Goal: Task Accomplishment & Management: Manage account settings

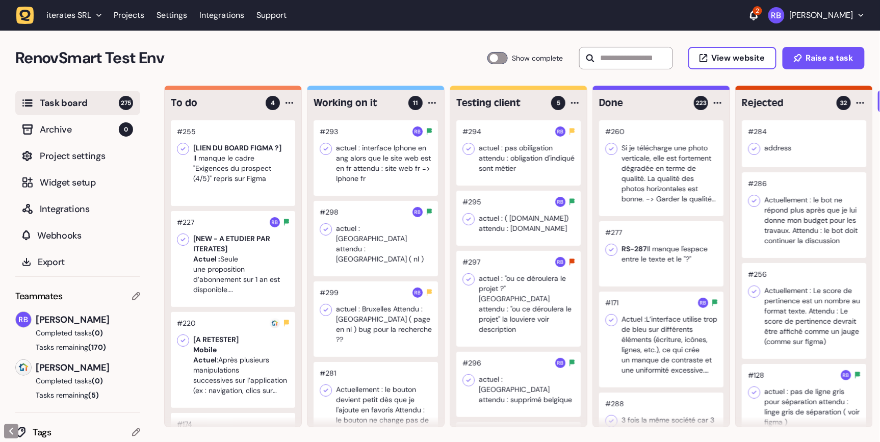
scroll to position [65, 0]
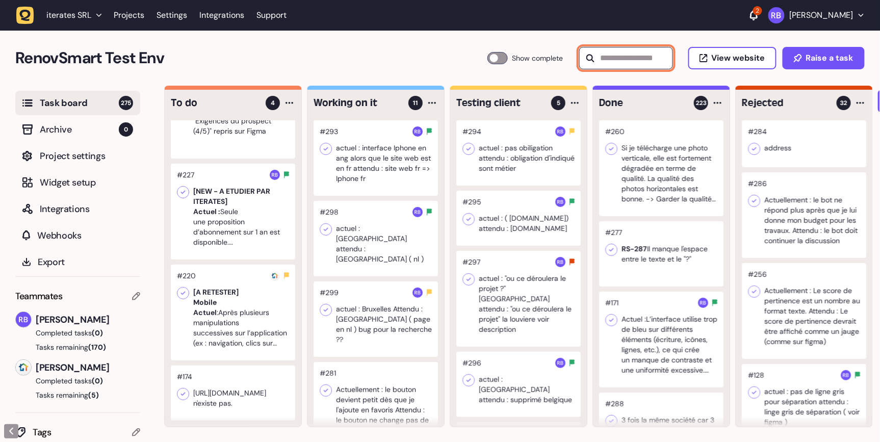
click at [631, 58] on input "text" at bounding box center [626, 58] width 94 height 22
type input "*"
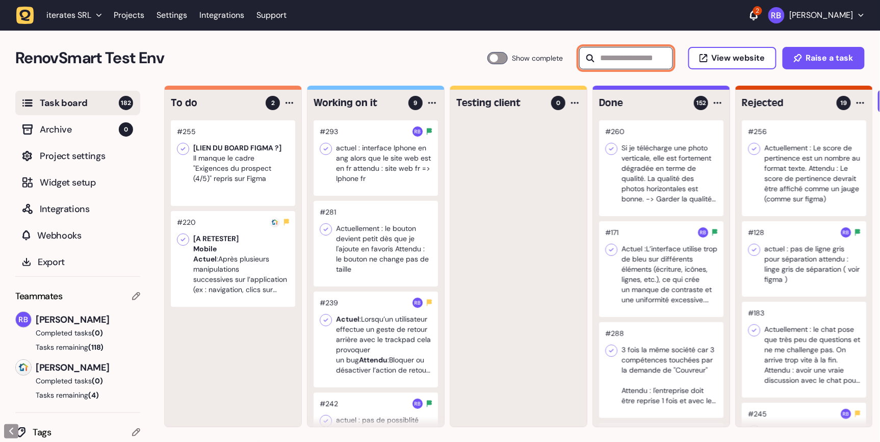
scroll to position [0, 0]
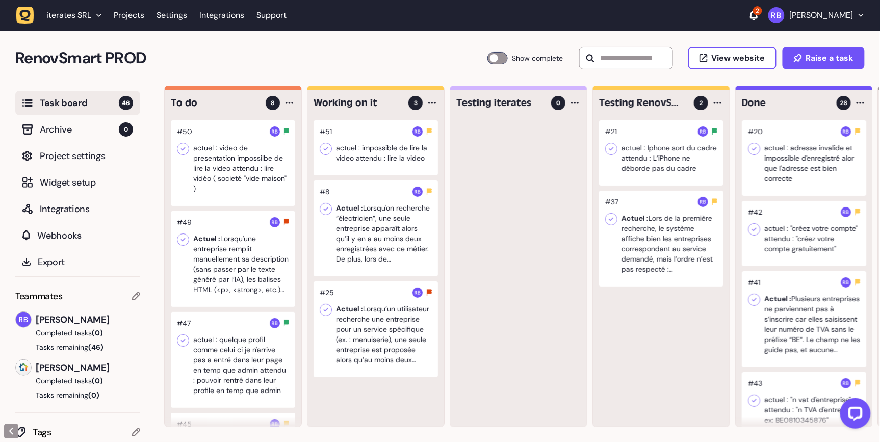
click at [234, 348] on div at bounding box center [233, 360] width 124 height 96
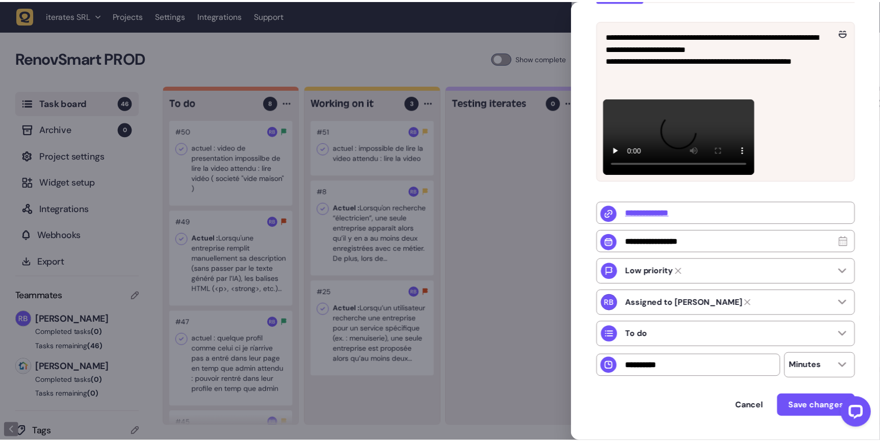
scroll to position [216, 0]
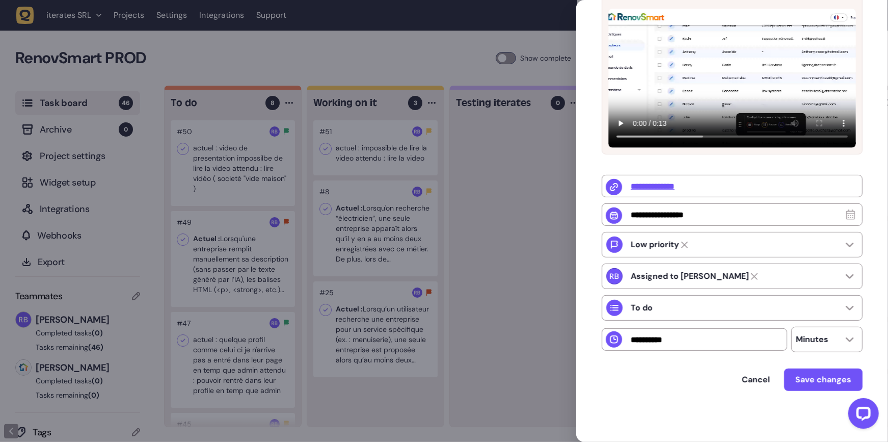
click at [332, 279] on div at bounding box center [444, 221] width 888 height 442
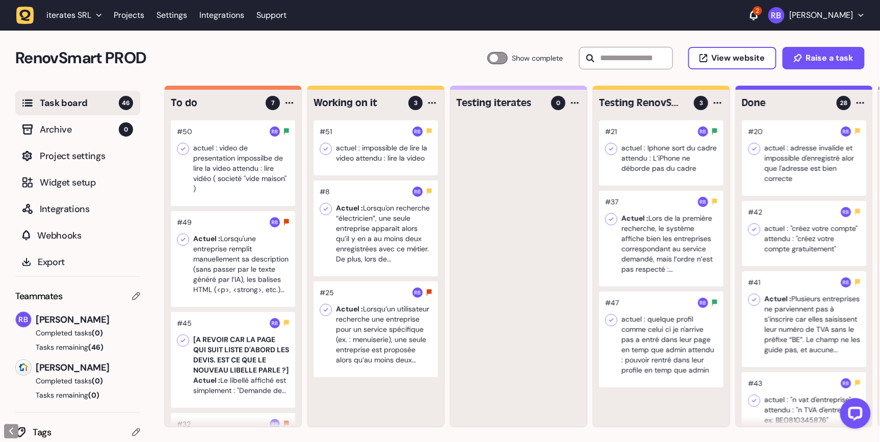
click at [231, 267] on div at bounding box center [233, 259] width 124 height 96
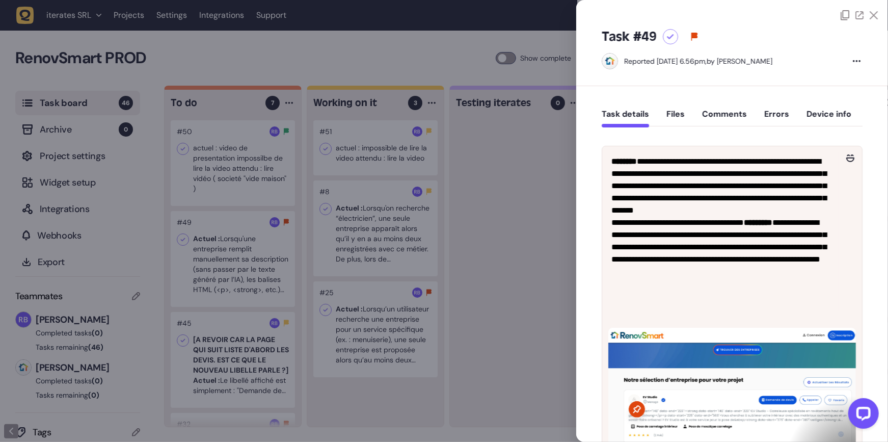
click at [192, 214] on div at bounding box center [444, 221] width 888 height 442
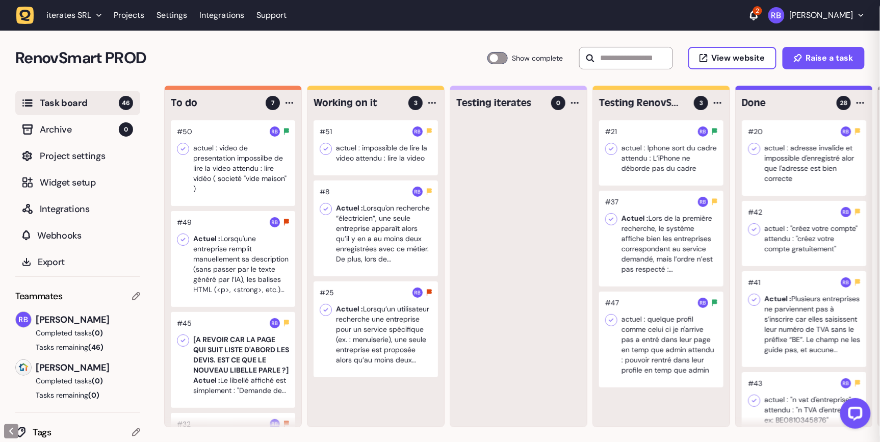
click at [228, 245] on div at bounding box center [233, 259] width 124 height 96
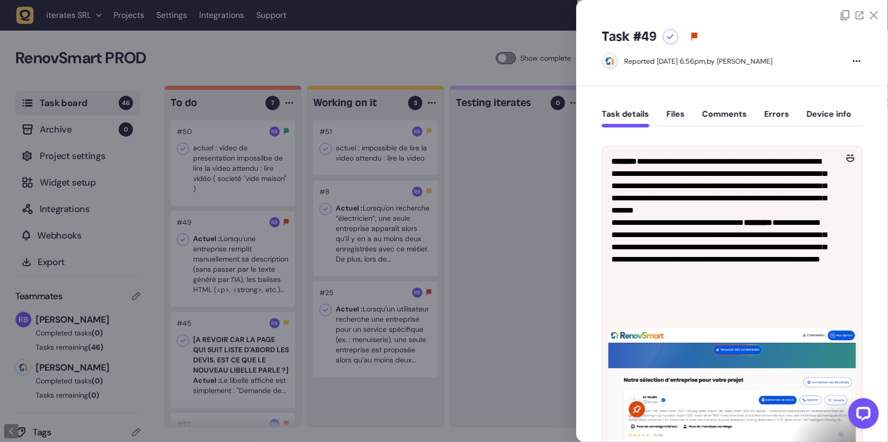
click at [246, 187] on div at bounding box center [444, 221] width 888 height 442
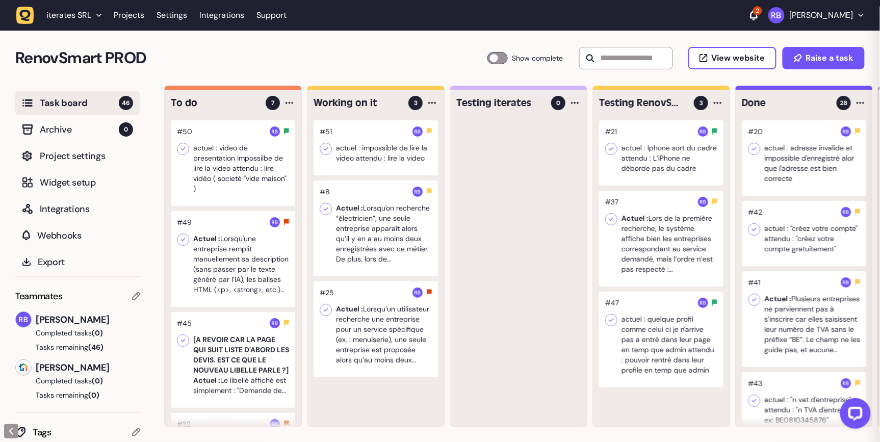
click at [238, 180] on div at bounding box center [233, 163] width 124 height 86
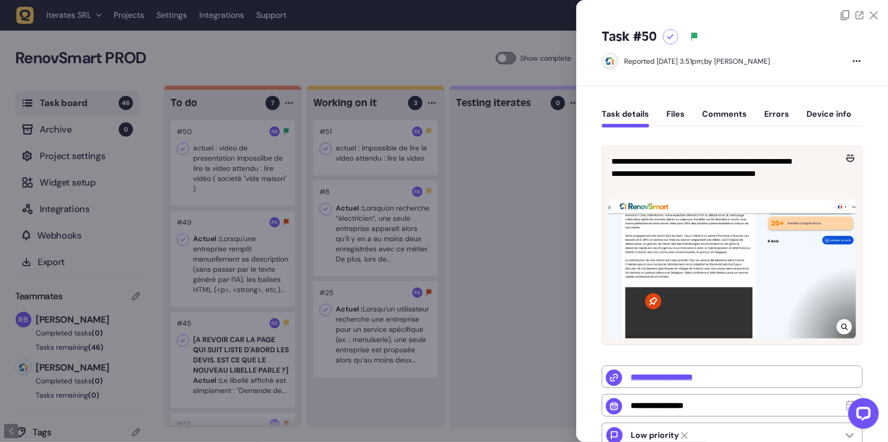
click at [839, 330] on div at bounding box center [844, 326] width 15 height 15
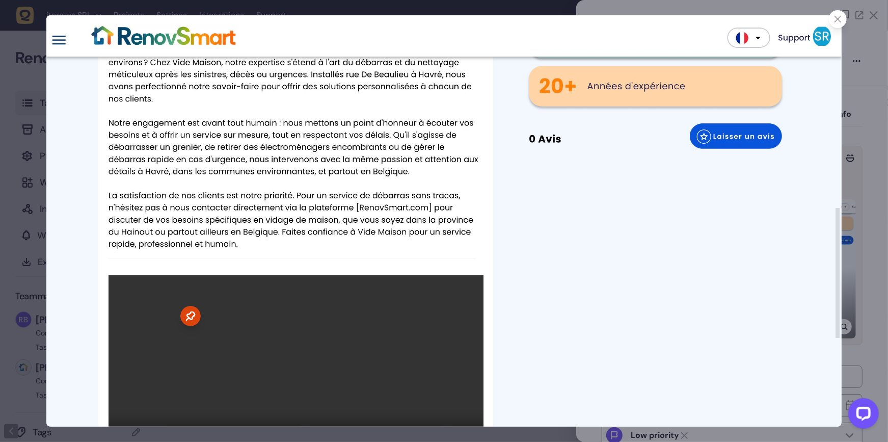
click at [837, 25] on div at bounding box center [838, 19] width 18 height 18
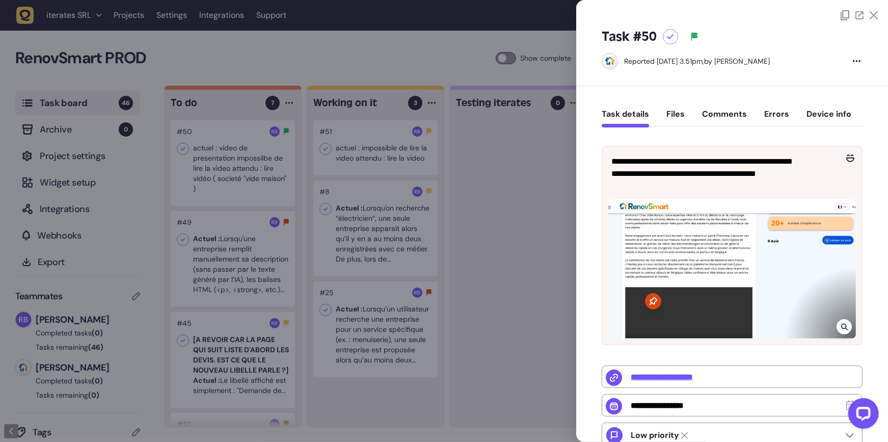
click at [551, 243] on div at bounding box center [444, 221] width 888 height 442
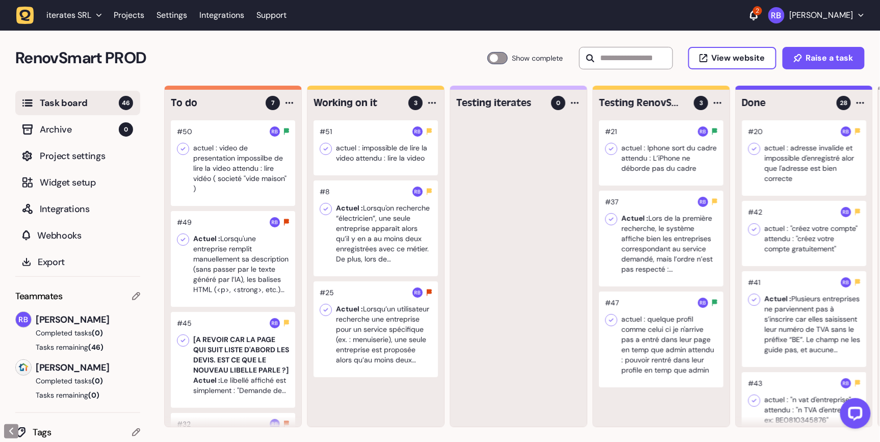
click at [209, 273] on div at bounding box center [233, 259] width 124 height 96
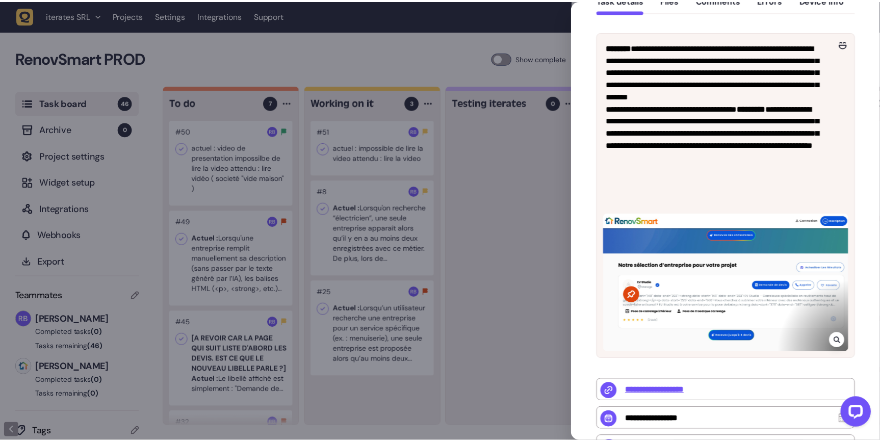
scroll to position [116, 0]
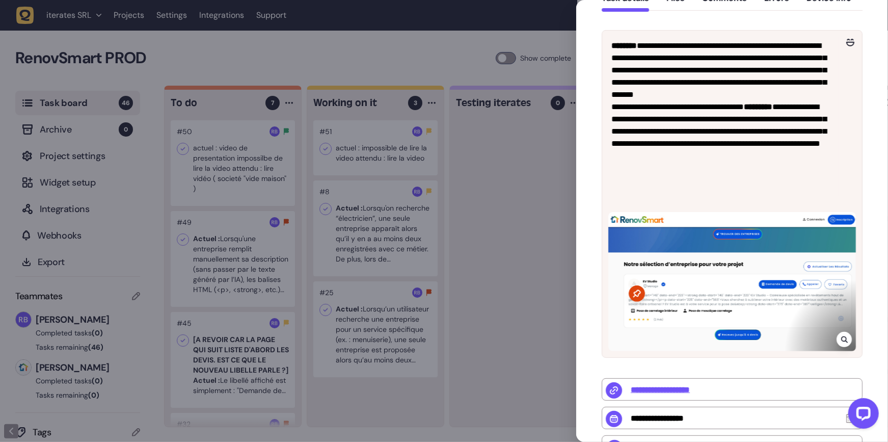
click at [490, 328] on div at bounding box center [444, 221] width 888 height 442
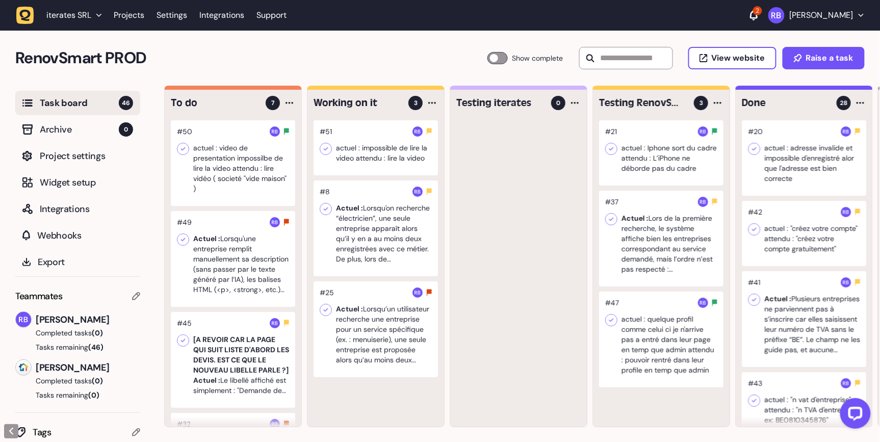
click at [231, 253] on div at bounding box center [233, 259] width 124 height 96
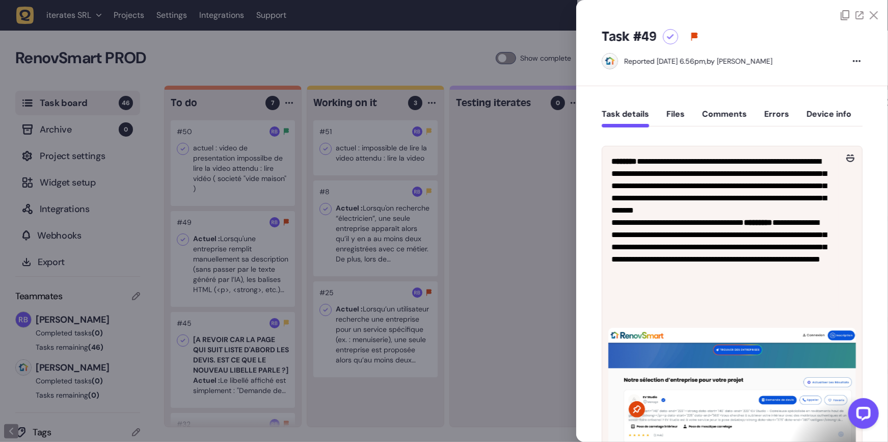
click at [235, 186] on div at bounding box center [444, 221] width 888 height 442
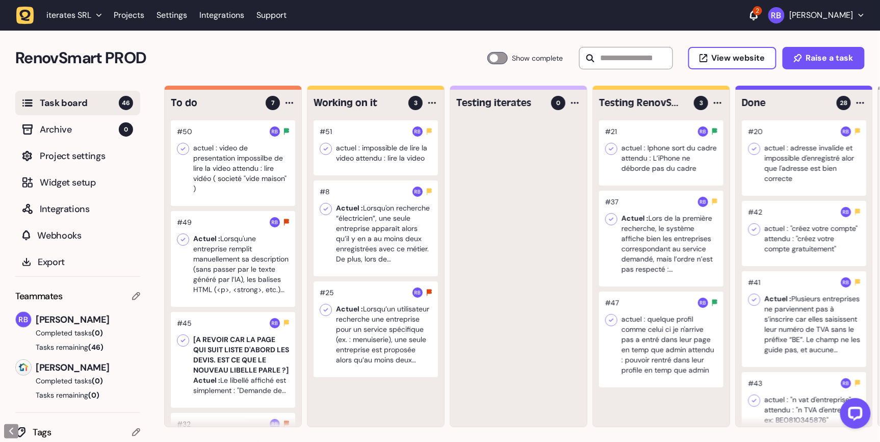
click at [251, 249] on div at bounding box center [233, 259] width 124 height 96
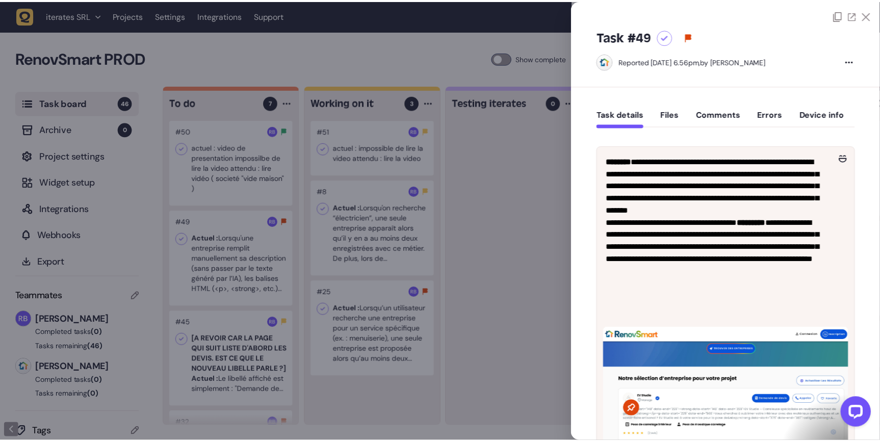
scroll to position [6, 0]
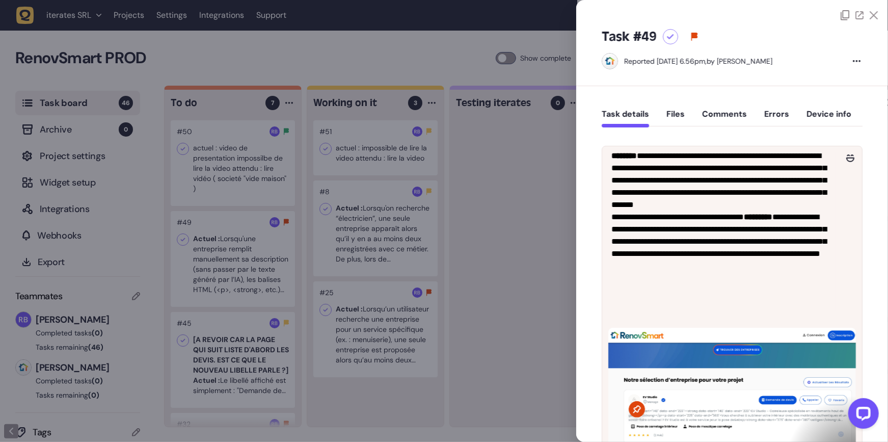
click at [153, 225] on div at bounding box center [444, 221] width 888 height 442
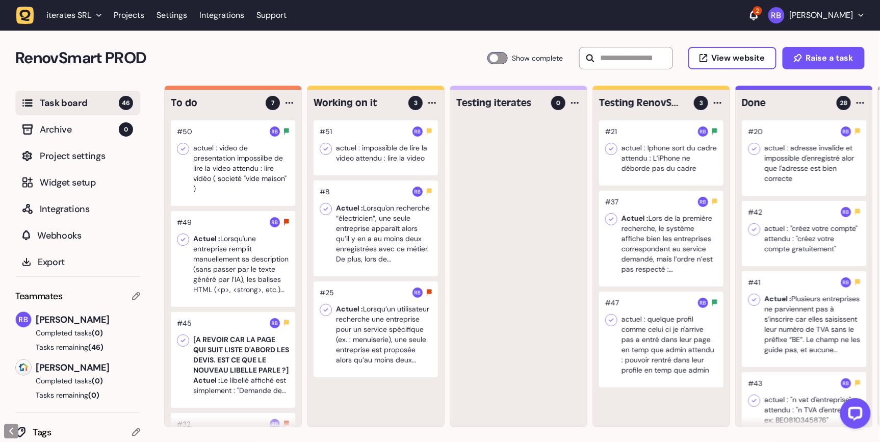
click at [240, 189] on div at bounding box center [233, 163] width 124 height 86
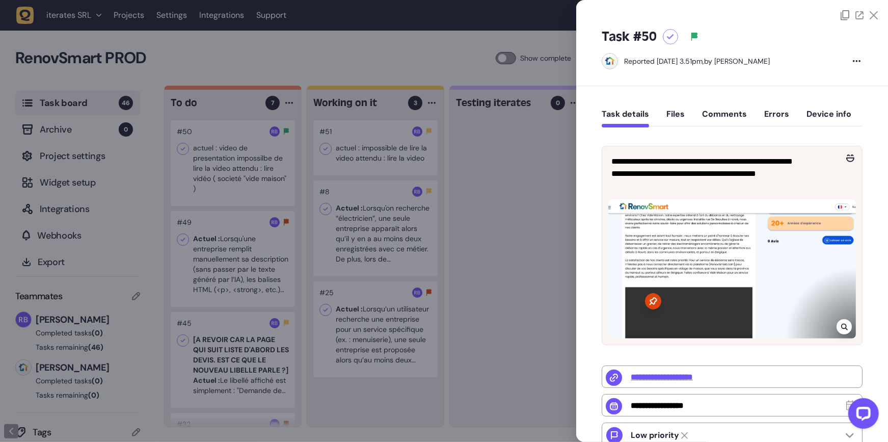
click at [842, 327] on icon at bounding box center [844, 327] width 7 height 7
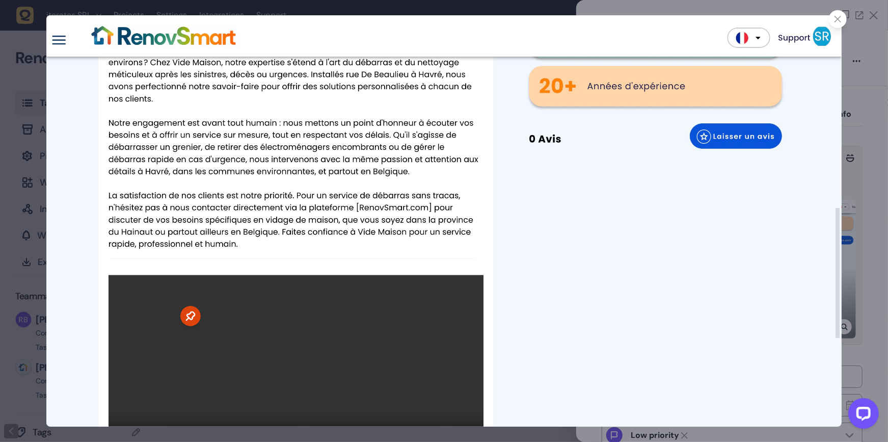
click at [845, 283] on div at bounding box center [444, 221] width 888 height 442
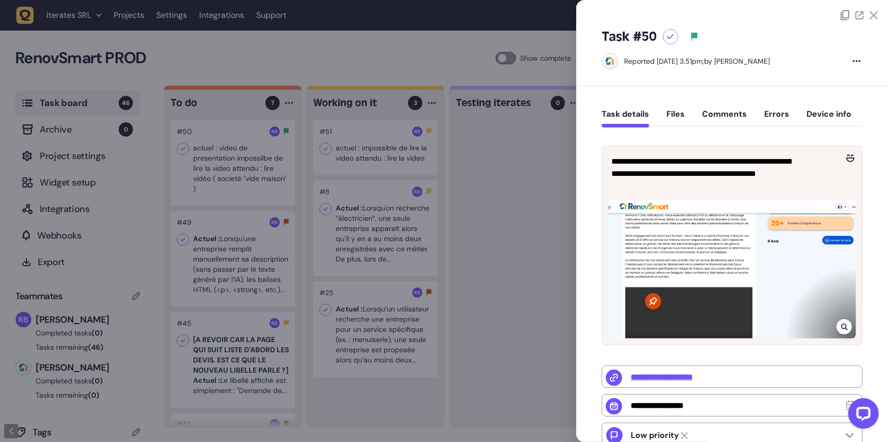
click at [714, 272] on div at bounding box center [732, 268] width 248 height 139
click at [845, 320] on div at bounding box center [844, 326] width 15 height 15
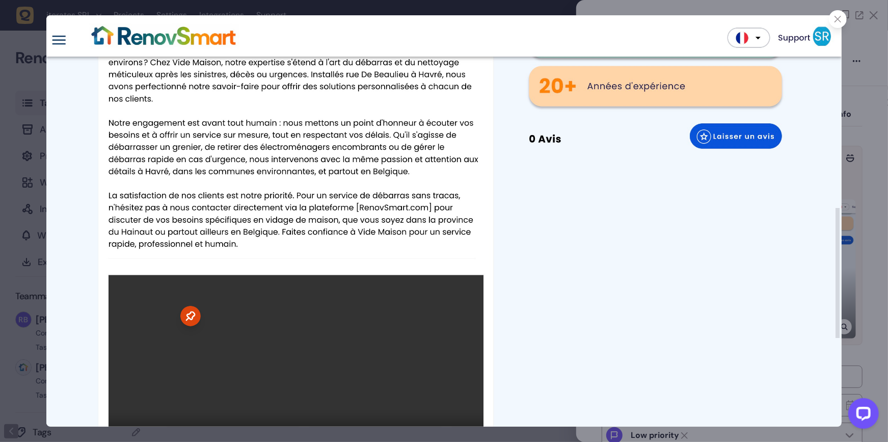
click at [835, 15] on div at bounding box center [838, 19] width 18 height 18
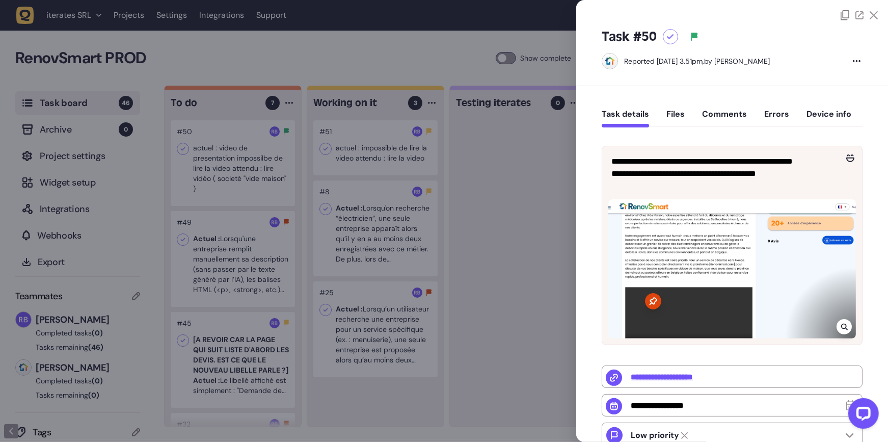
click at [521, 226] on div at bounding box center [444, 221] width 888 height 442
